Goal: Task Accomplishment & Management: Complete application form

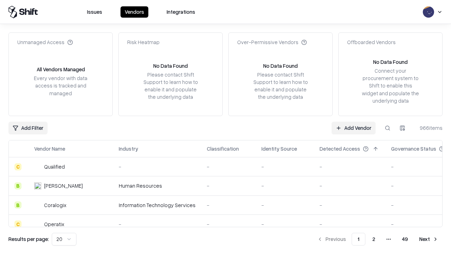
click at [354, 128] on link "Add Vendor" at bounding box center [354, 128] width 44 height 13
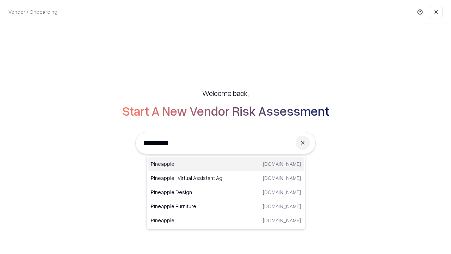
click at [226, 164] on div "Pineapple pineappleenergy.com" at bounding box center [226, 164] width 156 height 14
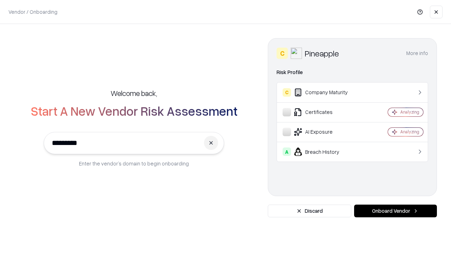
type input "*********"
click at [396, 211] on button "Onboard Vendor" at bounding box center [395, 210] width 83 height 13
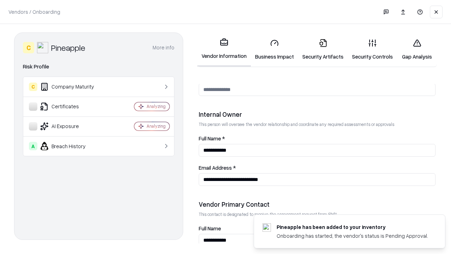
scroll to position [365, 0]
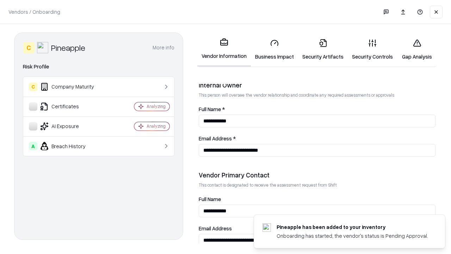
click at [275, 49] on link "Business Impact" at bounding box center [274, 49] width 47 height 33
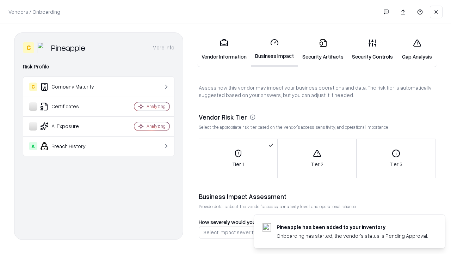
click at [323, 49] on link "Security Artifacts" at bounding box center [323, 49] width 50 height 33
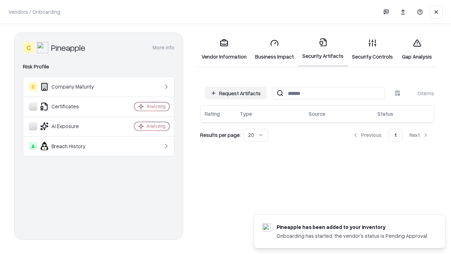
click at [236, 93] on button "Request Artifacts" at bounding box center [235, 93] width 61 height 13
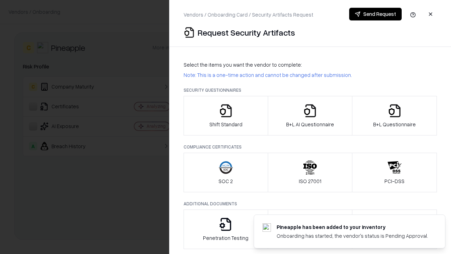
click at [226, 116] on icon "button" at bounding box center [226, 111] width 14 height 14
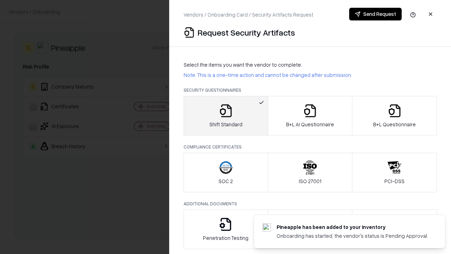
click at [375, 14] on button "Send Request" at bounding box center [375, 14] width 53 height 13
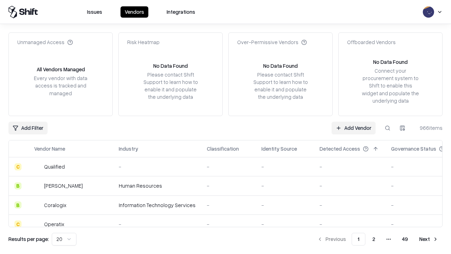
click at [388, 128] on button at bounding box center [387, 128] width 13 height 13
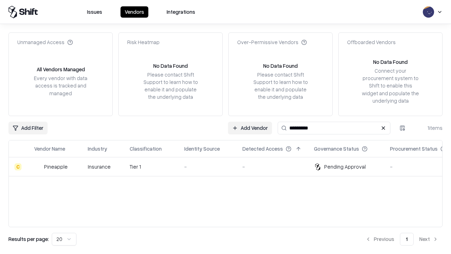
type input "*********"
click at [230, 166] on div "-" at bounding box center [207, 166] width 47 height 7
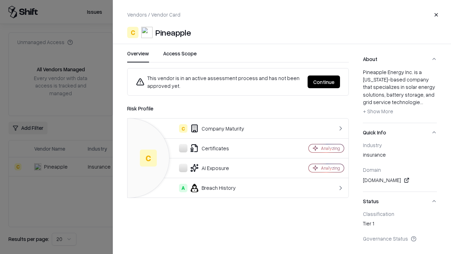
click at [324, 82] on button "Continue" at bounding box center [324, 81] width 32 height 13
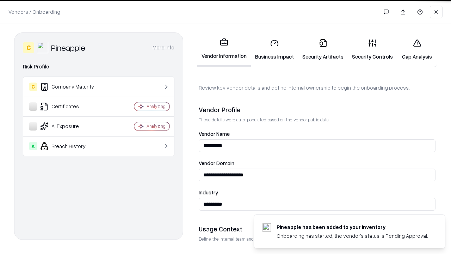
click at [323, 49] on link "Security Artifacts" at bounding box center [323, 49] width 50 height 33
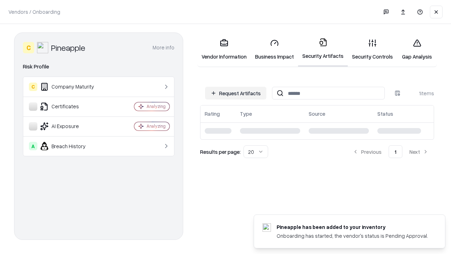
click at [373, 49] on link "Security Controls" at bounding box center [372, 49] width 49 height 33
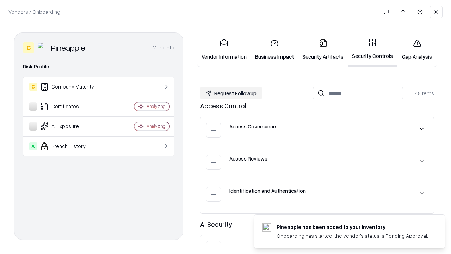
click at [231, 93] on button "Request Followup" at bounding box center [231, 93] width 62 height 13
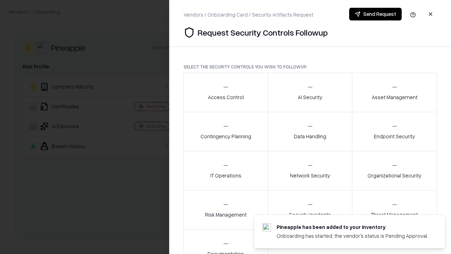
click at [226, 92] on div "Access Control" at bounding box center [226, 92] width 36 height 17
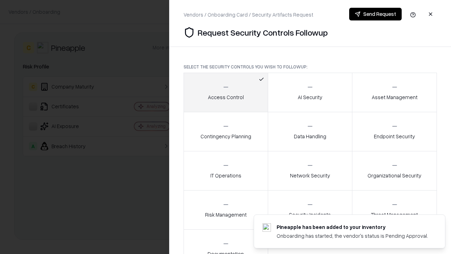
click at [375, 14] on button "Send Request" at bounding box center [375, 14] width 53 height 13
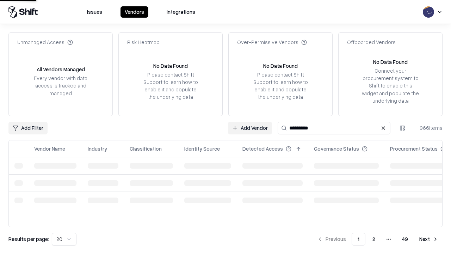
type input "*********"
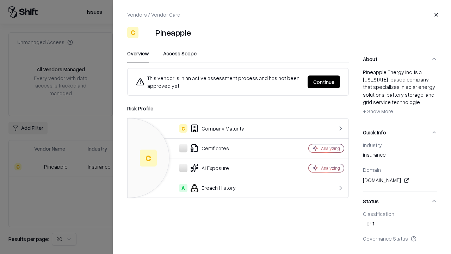
click at [324, 82] on button "Continue" at bounding box center [324, 81] width 32 height 13
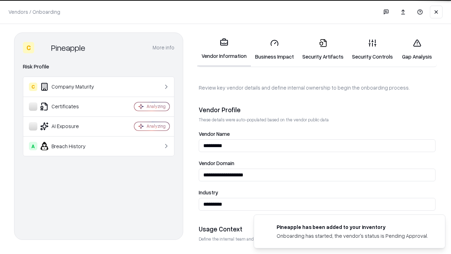
click at [417, 49] on link "Gap Analysis" at bounding box center [417, 49] width 40 height 33
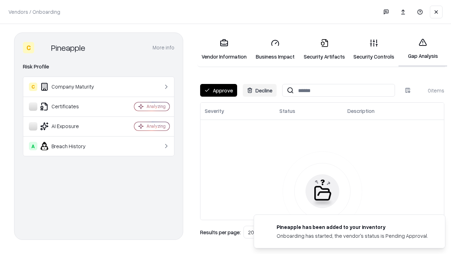
click at [219, 90] on button "Approve" at bounding box center [218, 90] width 37 height 13
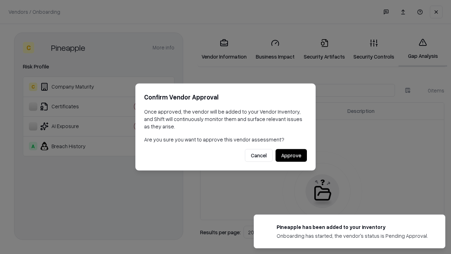
click at [291, 155] on button "Approve" at bounding box center [291, 155] width 31 height 13
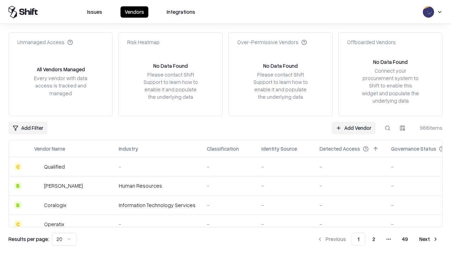
type input "*********"
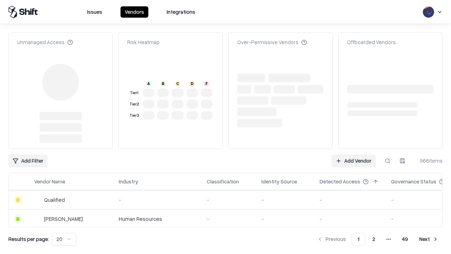
click at [354, 154] on link "Add Vendor" at bounding box center [354, 160] width 44 height 13
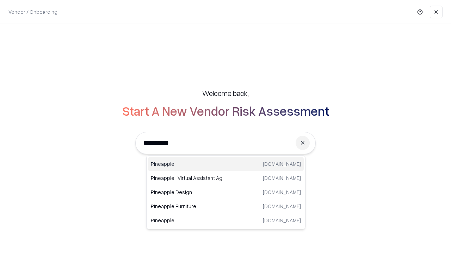
click at [226, 164] on div "Pineapple pineappleenergy.com" at bounding box center [226, 164] width 156 height 14
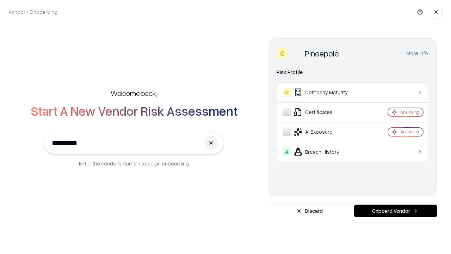
type input "*********"
click at [396, 211] on button "Onboard Vendor" at bounding box center [395, 210] width 83 height 13
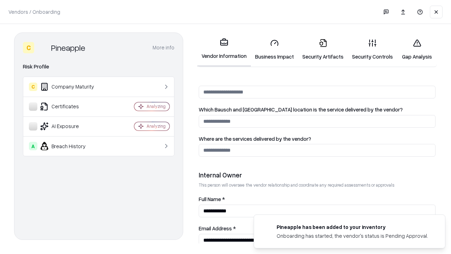
scroll to position [365, 0]
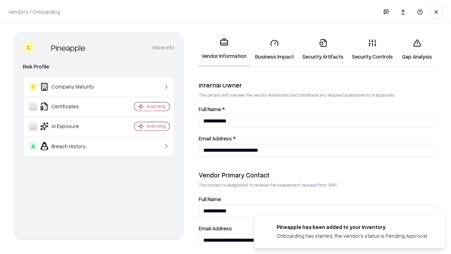
click at [417, 49] on link "Gap Analysis" at bounding box center [417, 49] width 40 height 33
